Goal: Find specific page/section: Find specific page/section

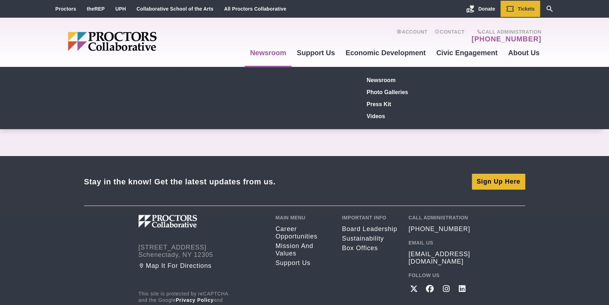
click at [280, 51] on link "Newsroom" at bounding box center [268, 52] width 47 height 19
